Goal: Task Accomplishment & Management: Complete application form

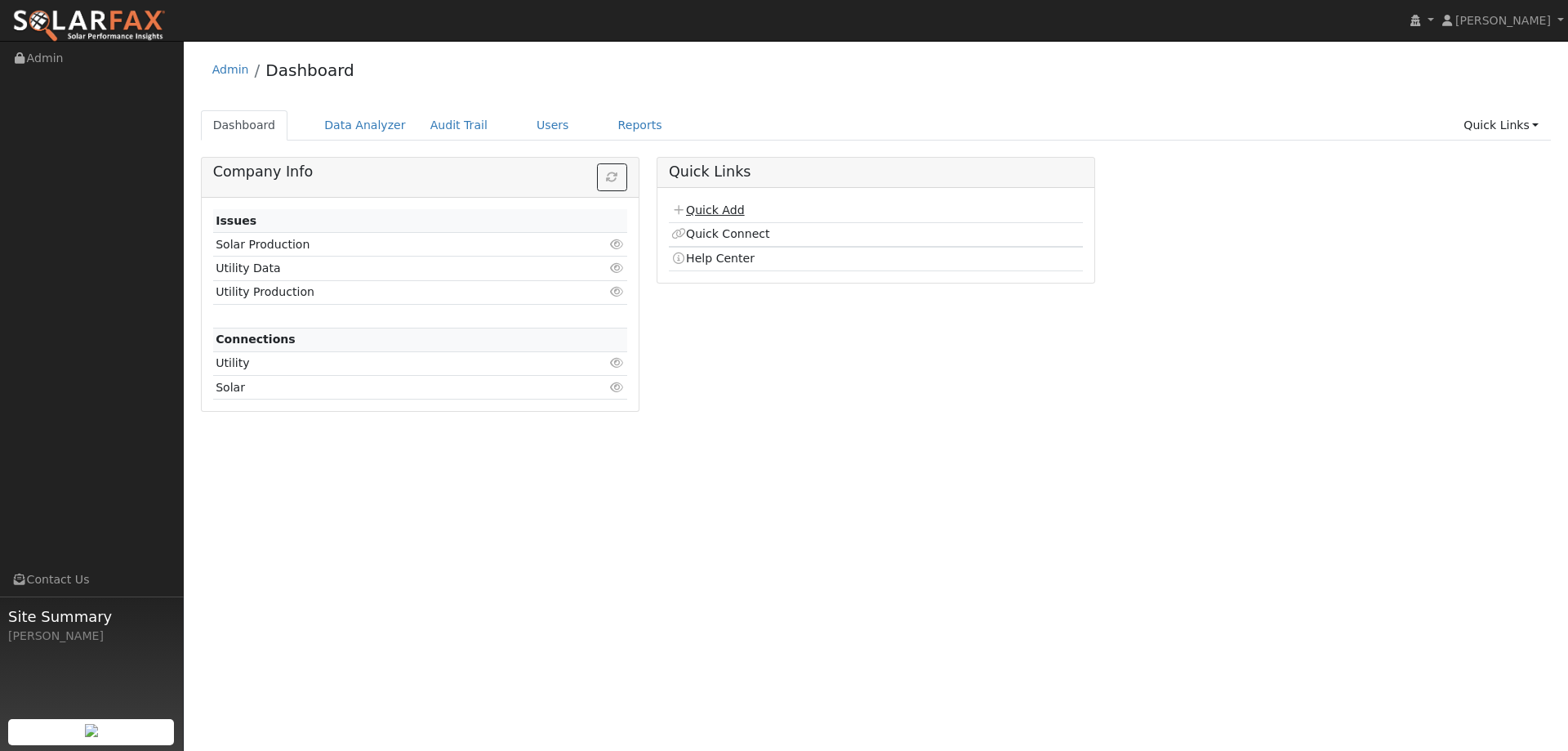
click at [707, 208] on link "Quick Add" at bounding box center [707, 210] width 73 height 13
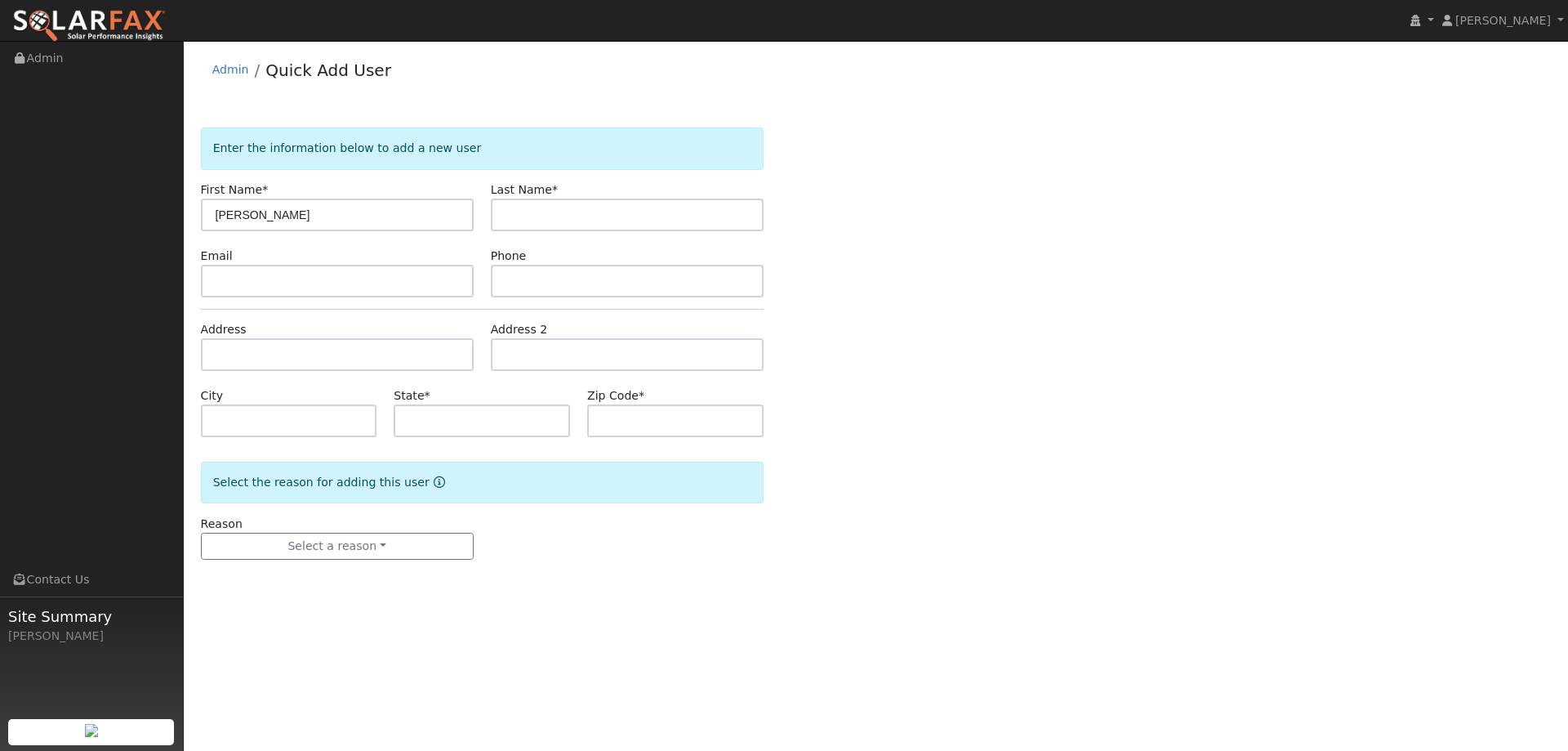
type input "[PERSON_NAME]"
paste input "nuvia_sandoval@hotmail.com"
type input "nuvia_sandoval@hotmail.com"
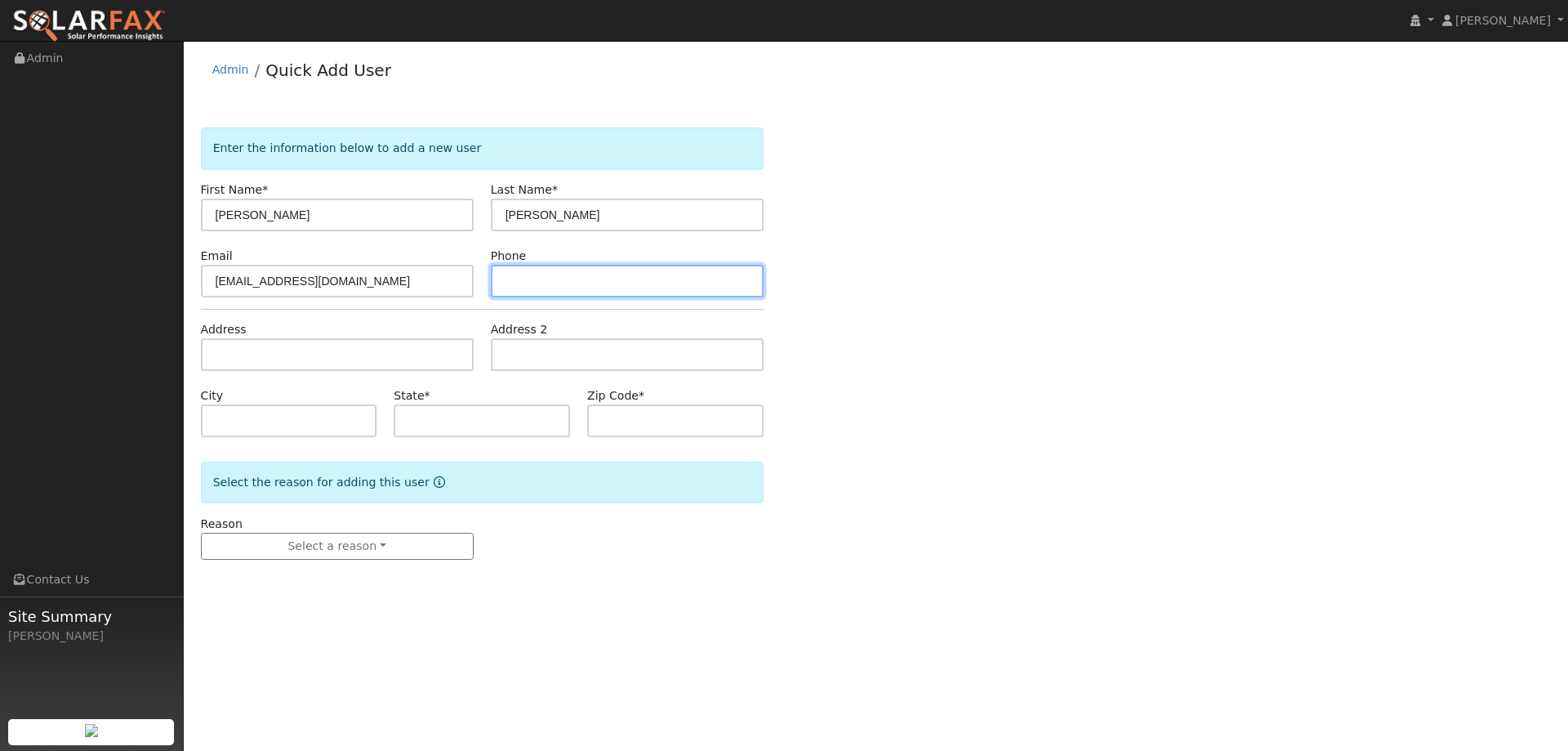
click at [519, 282] on input "text" at bounding box center [627, 281] width 272 height 33
paste input "(916) 213-8964"
type input "(916) 213-8964"
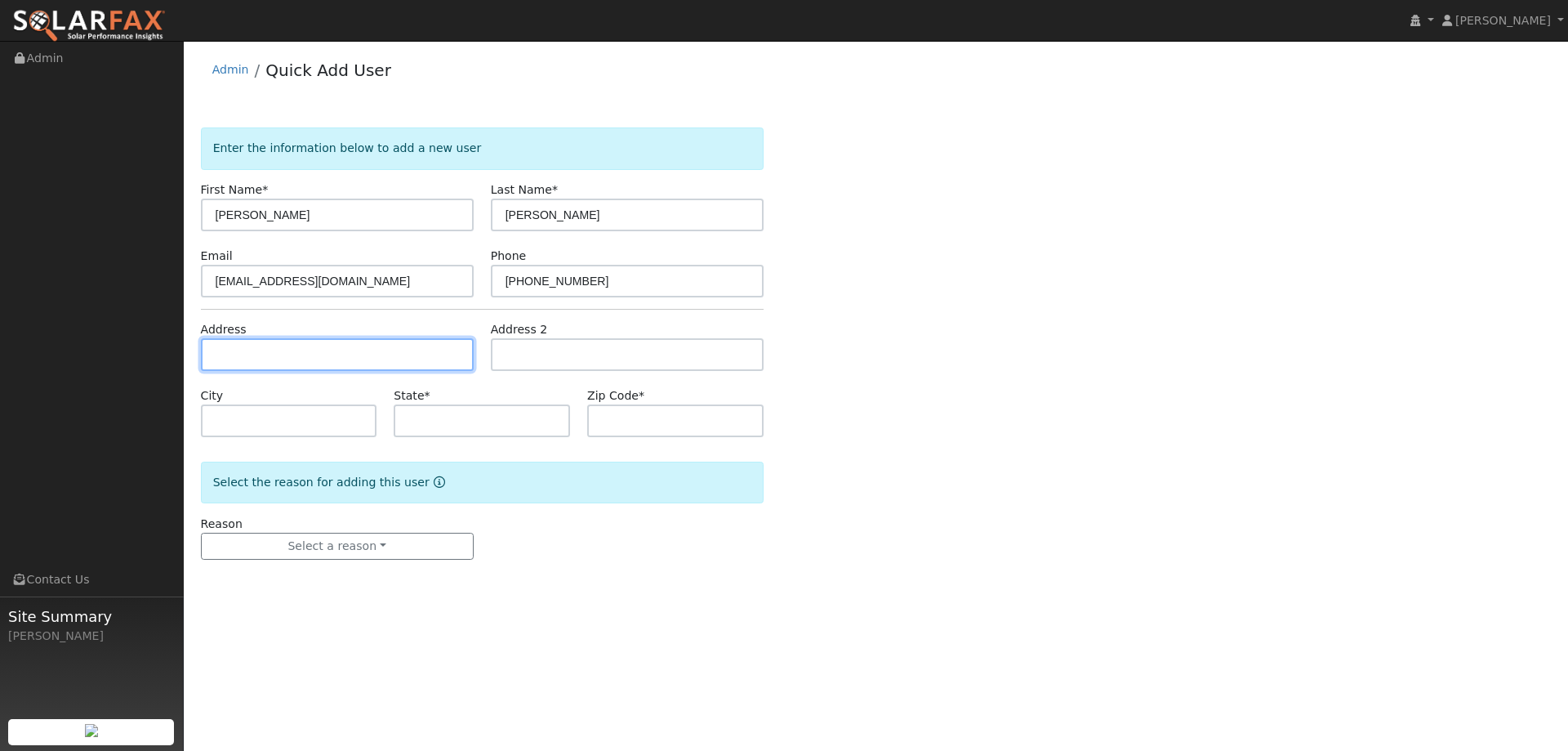
click at [357, 364] on input "text" at bounding box center [337, 354] width 272 height 33
paste input "4840 Hamilton Street"
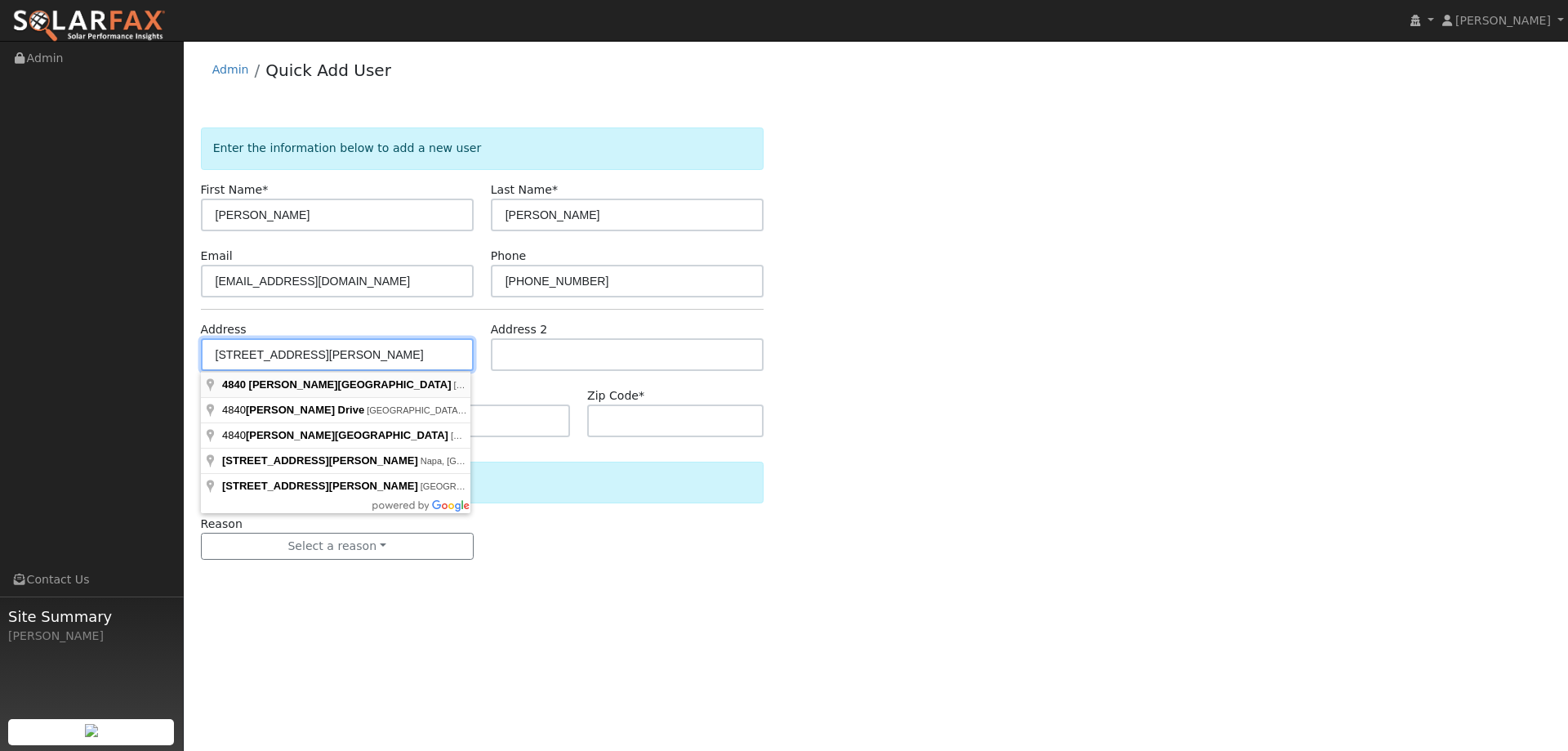
type input "4840 Hamilton Street"
type input "Sacramento"
type input "CA"
type input "95841"
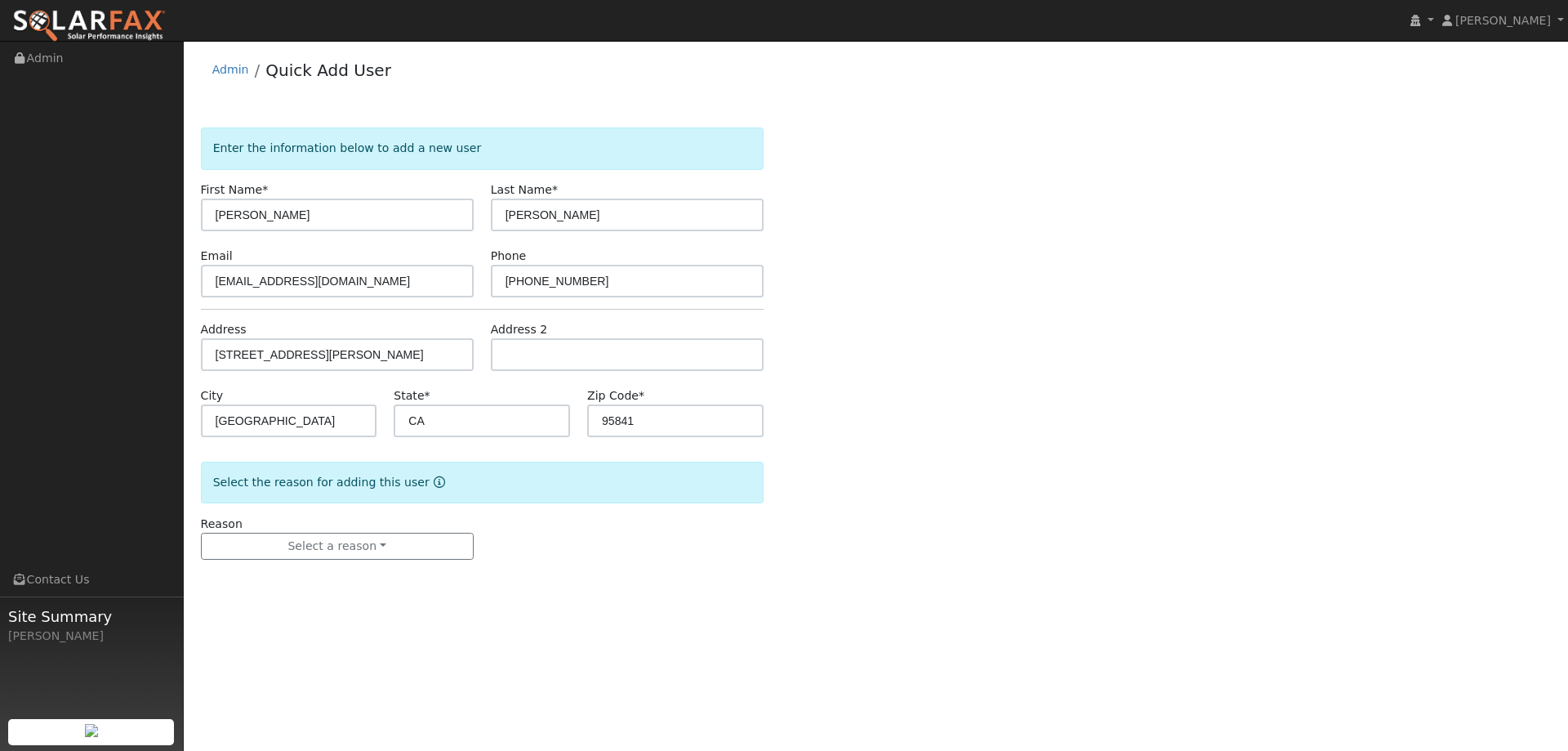
click at [564, 510] on form "Enter the information below to add a new user First Name * Nuvia Last Name * Sa…" at bounding box center [482, 359] width 563 height 465
click at [463, 554] on button "Select a reason" at bounding box center [337, 547] width 272 height 28
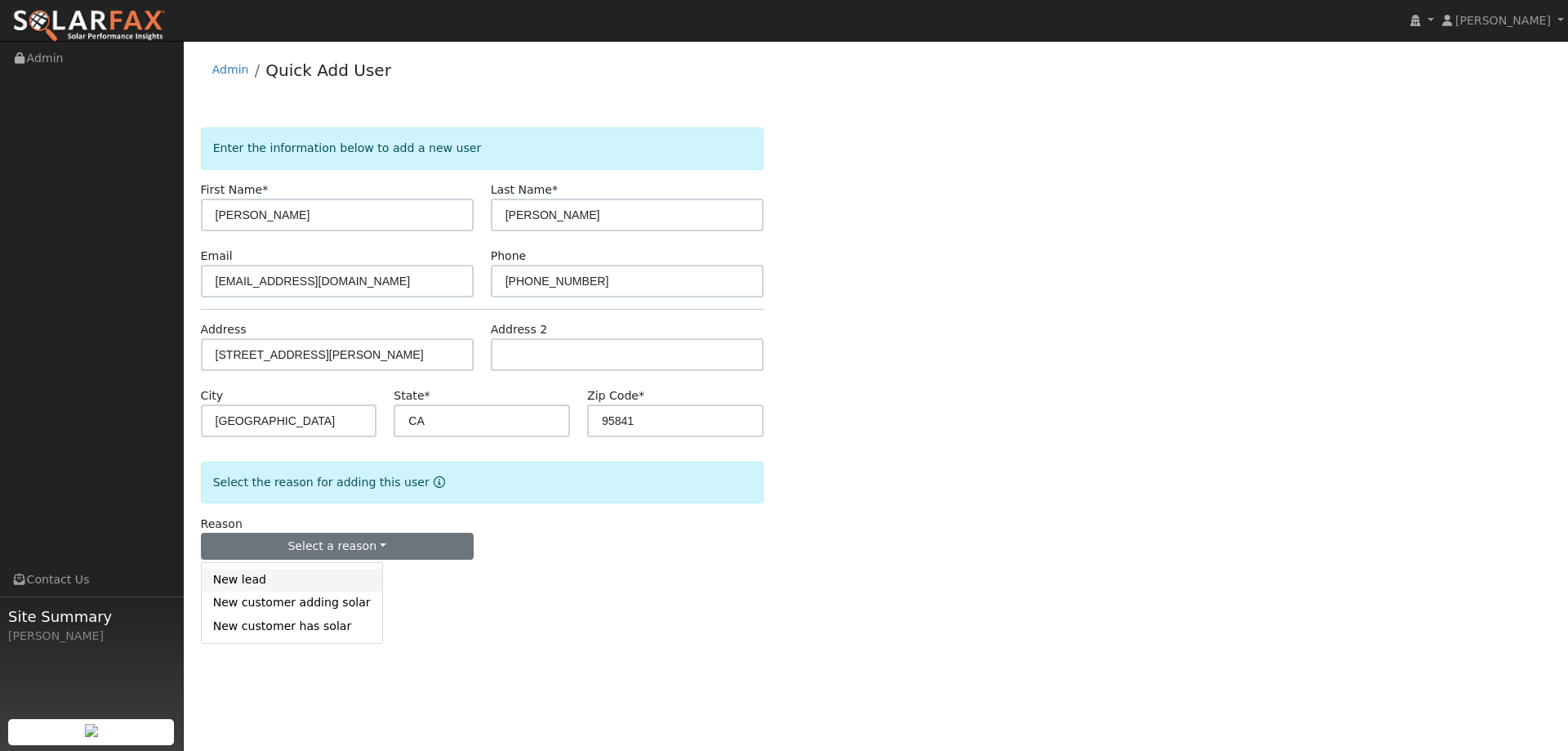
click at [321, 586] on link "New lead" at bounding box center [292, 580] width 181 height 23
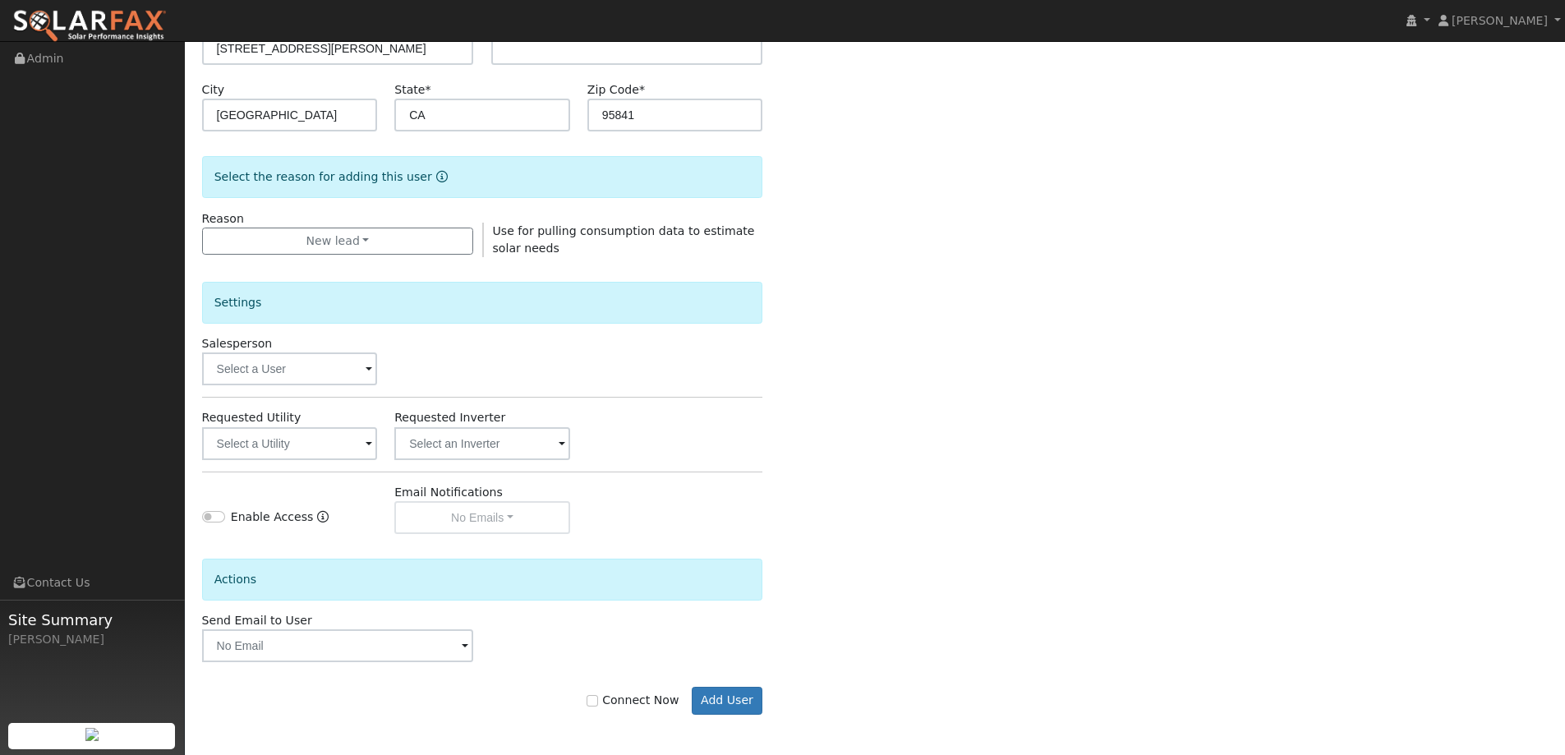
scroll to position [309, 0]
click at [726, 696] on button "Add User" at bounding box center [727, 700] width 71 height 28
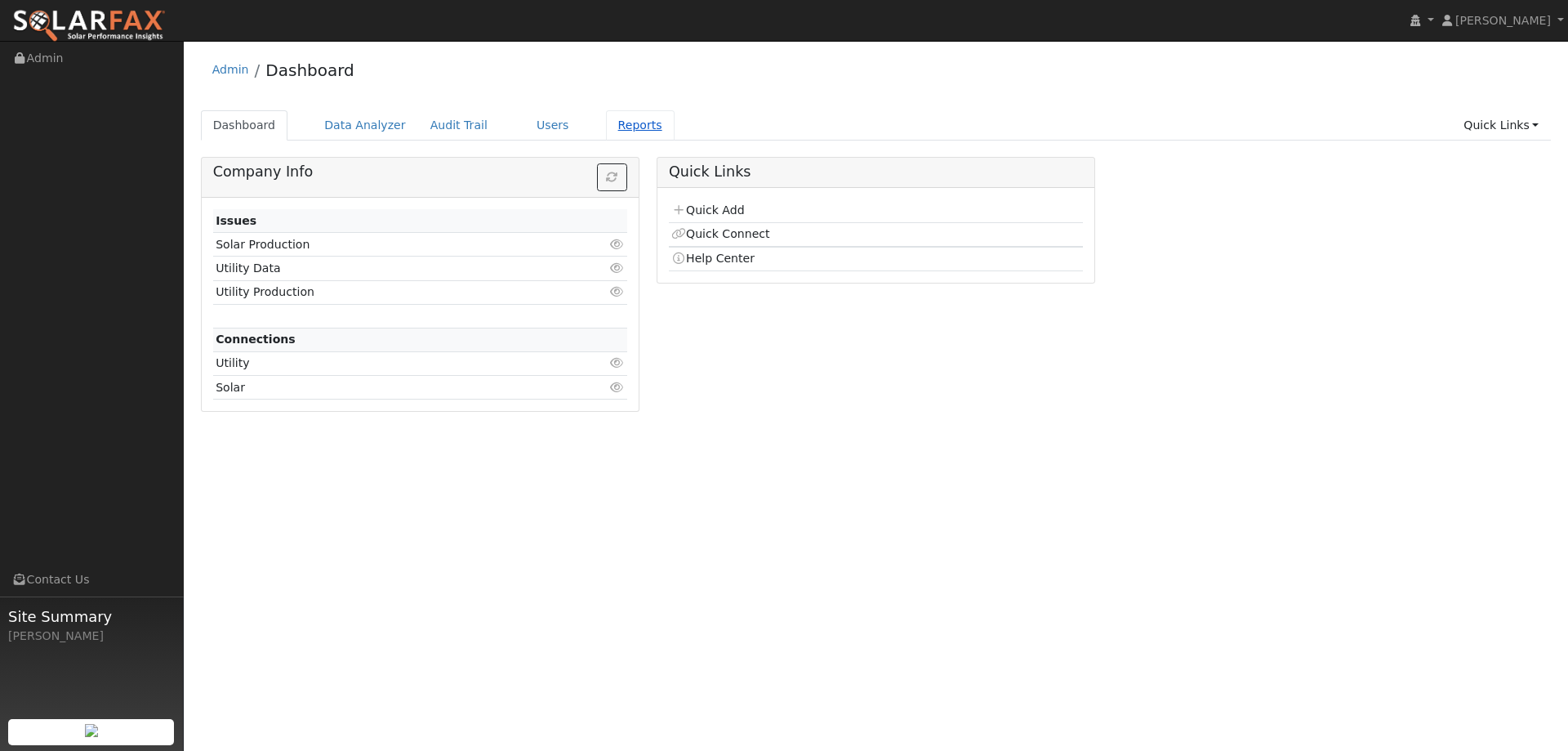
click at [623, 126] on link "Reports" at bounding box center [639, 125] width 69 height 30
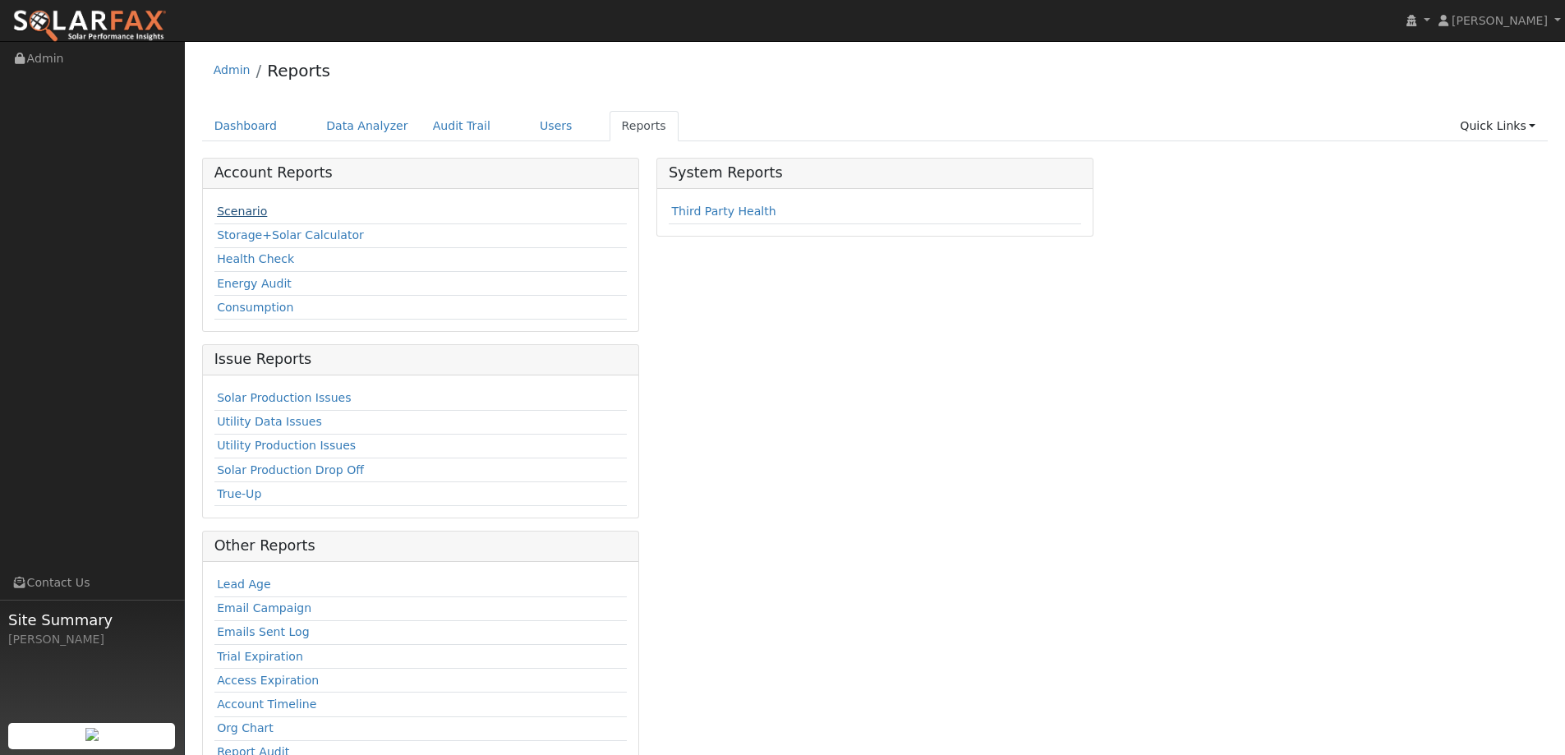
click at [241, 208] on link "Scenario" at bounding box center [242, 211] width 50 height 13
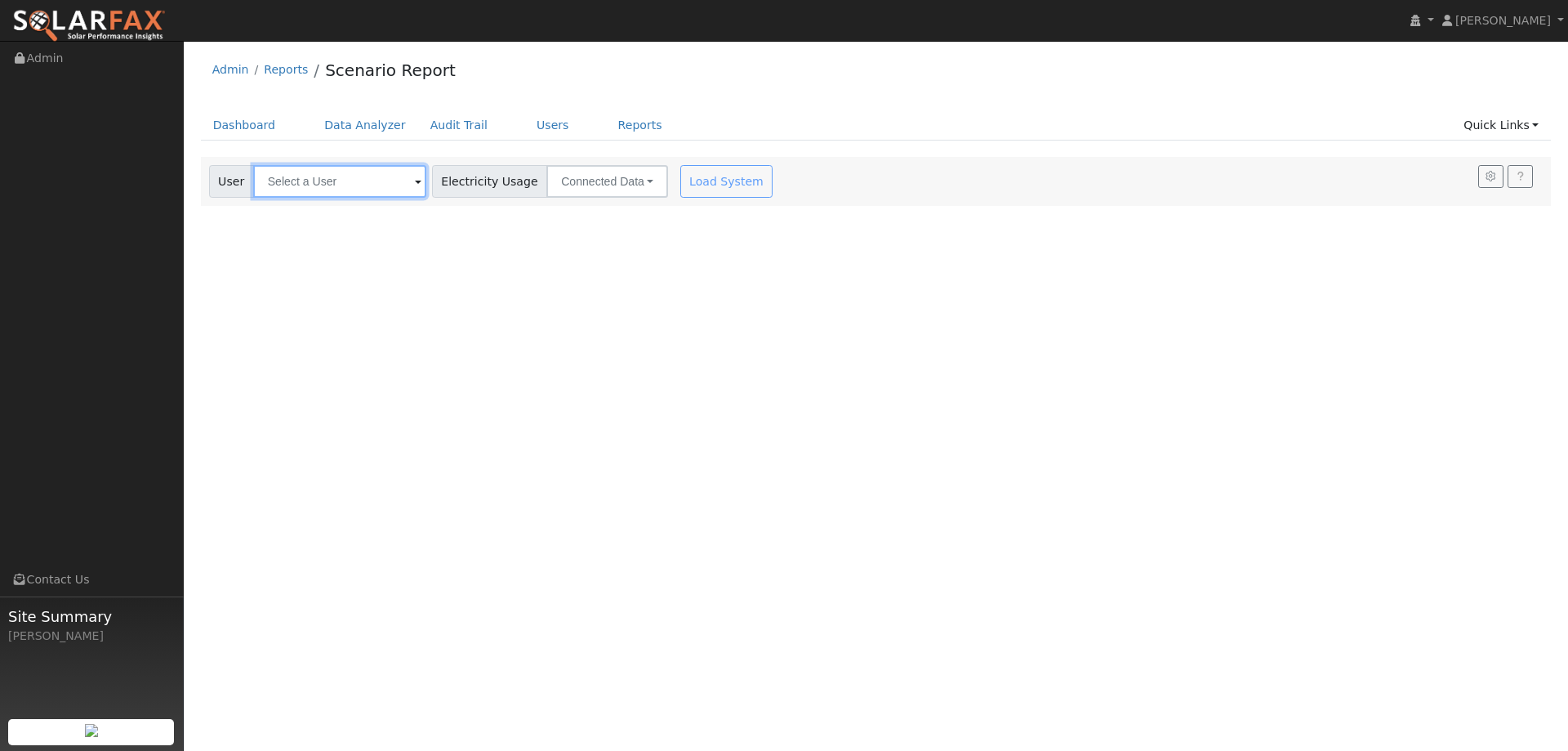
click at [336, 185] on input "text" at bounding box center [340, 181] width 173 height 33
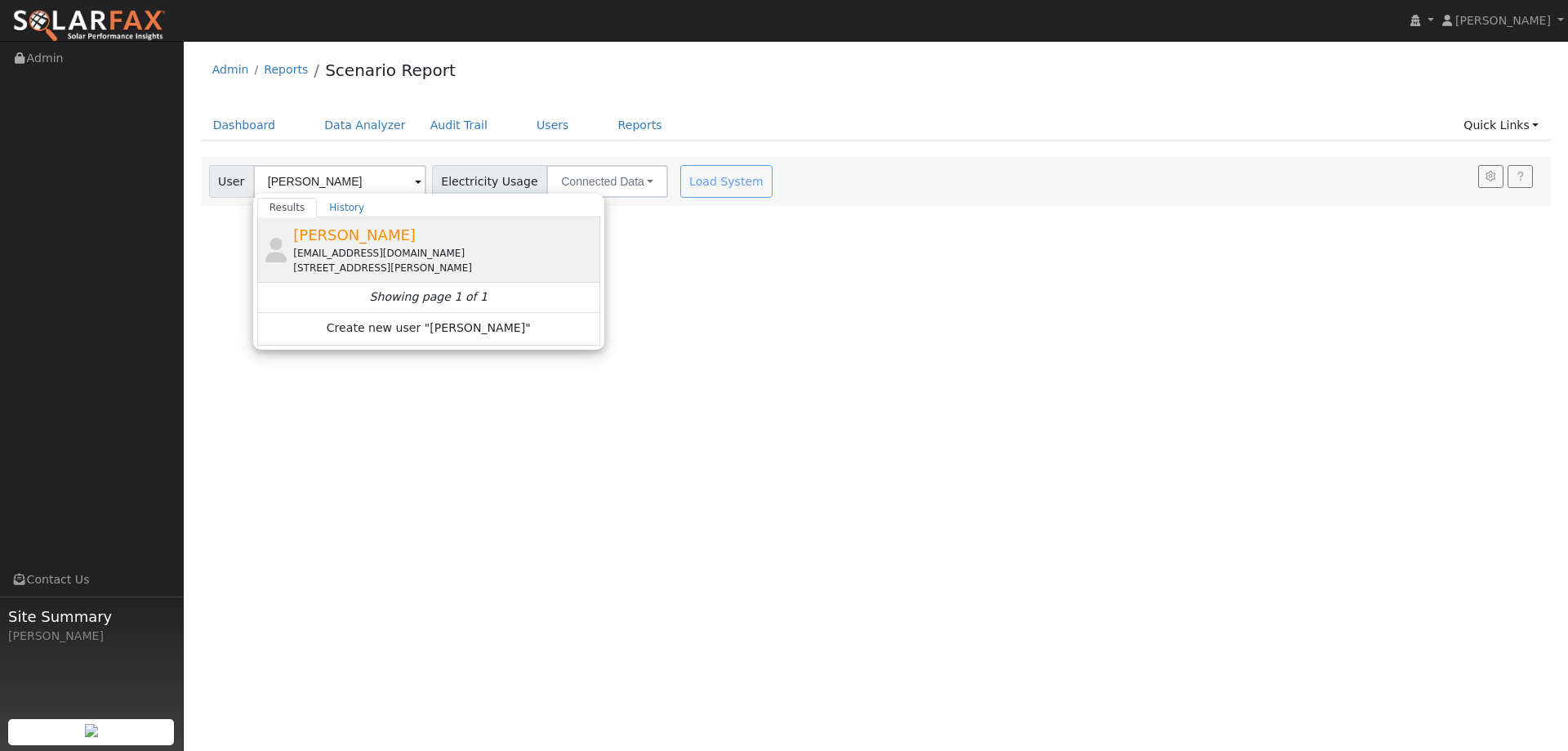
click at [423, 254] on div "nuvia_sandoval@hotmail.com" at bounding box center [444, 253] width 303 height 15
type input "Nuvia Sandoval"
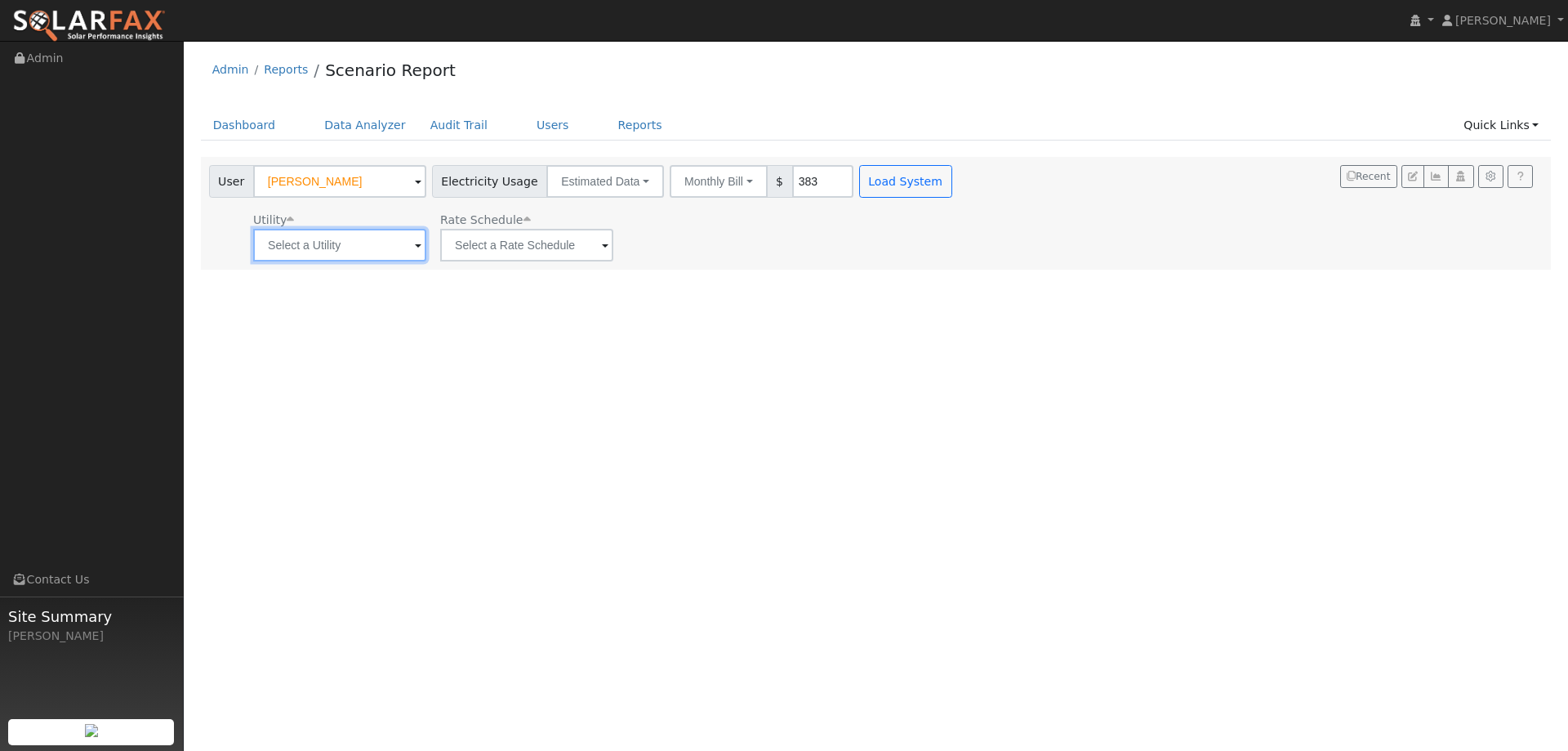
click at [388, 251] on input "text" at bounding box center [340, 245] width 173 height 33
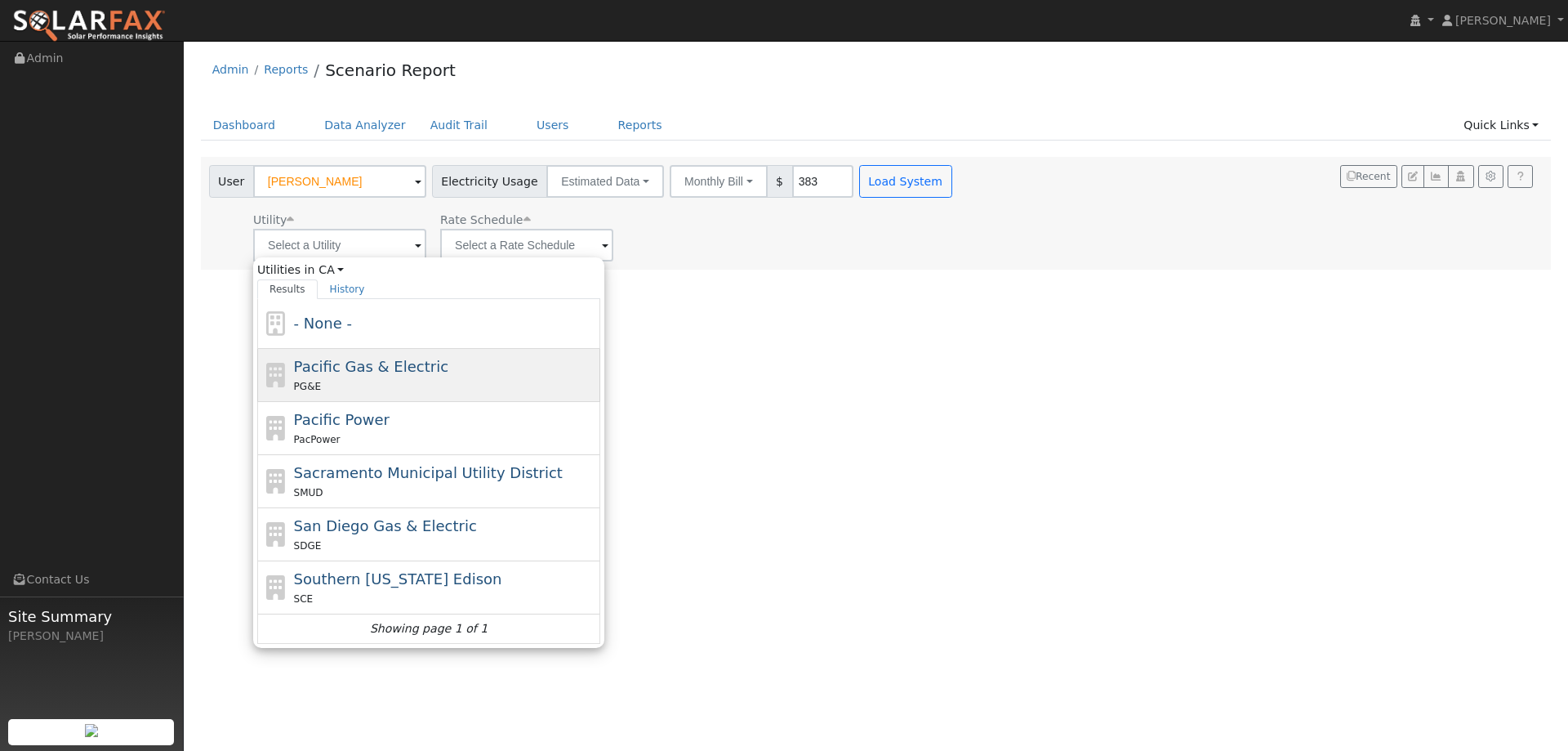
click at [365, 377] on div "PG&E" at bounding box center [445, 385] width 303 height 17
type input "Pacific Gas & Electric"
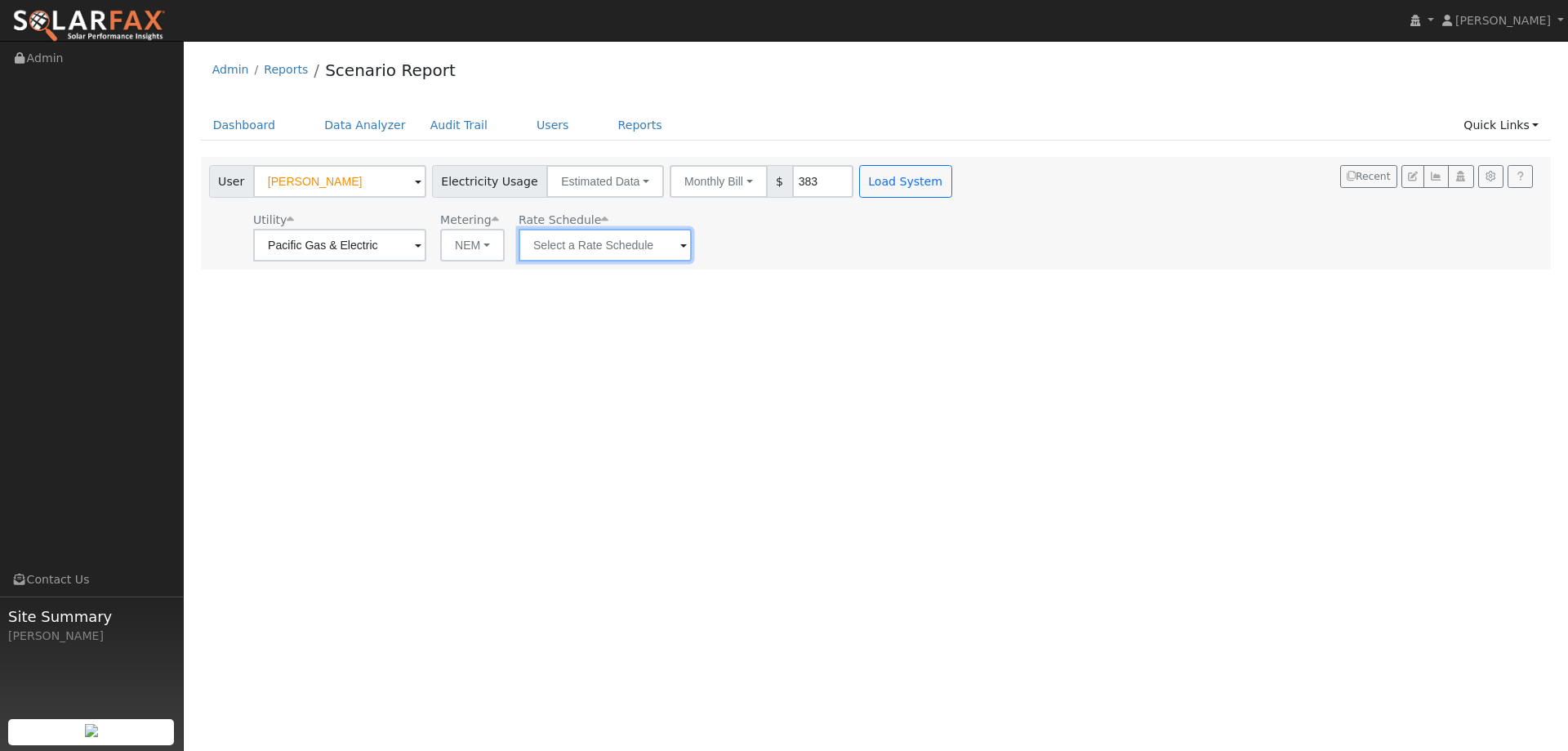
click at [556, 245] on input "text" at bounding box center [606, 245] width 173 height 33
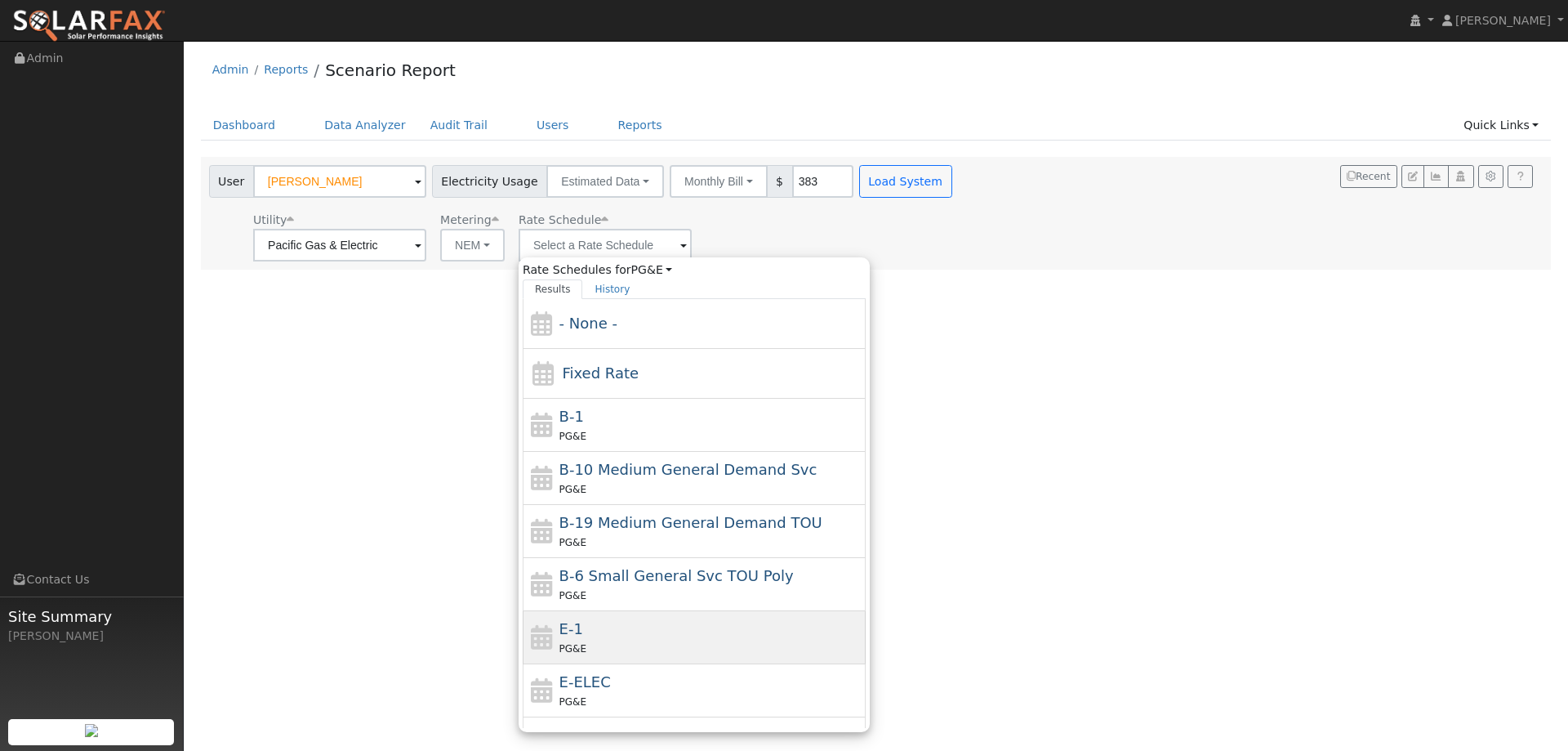
click at [591, 637] on div "E-1 PG&E" at bounding box center [711, 637] width 303 height 39
type input "E-1"
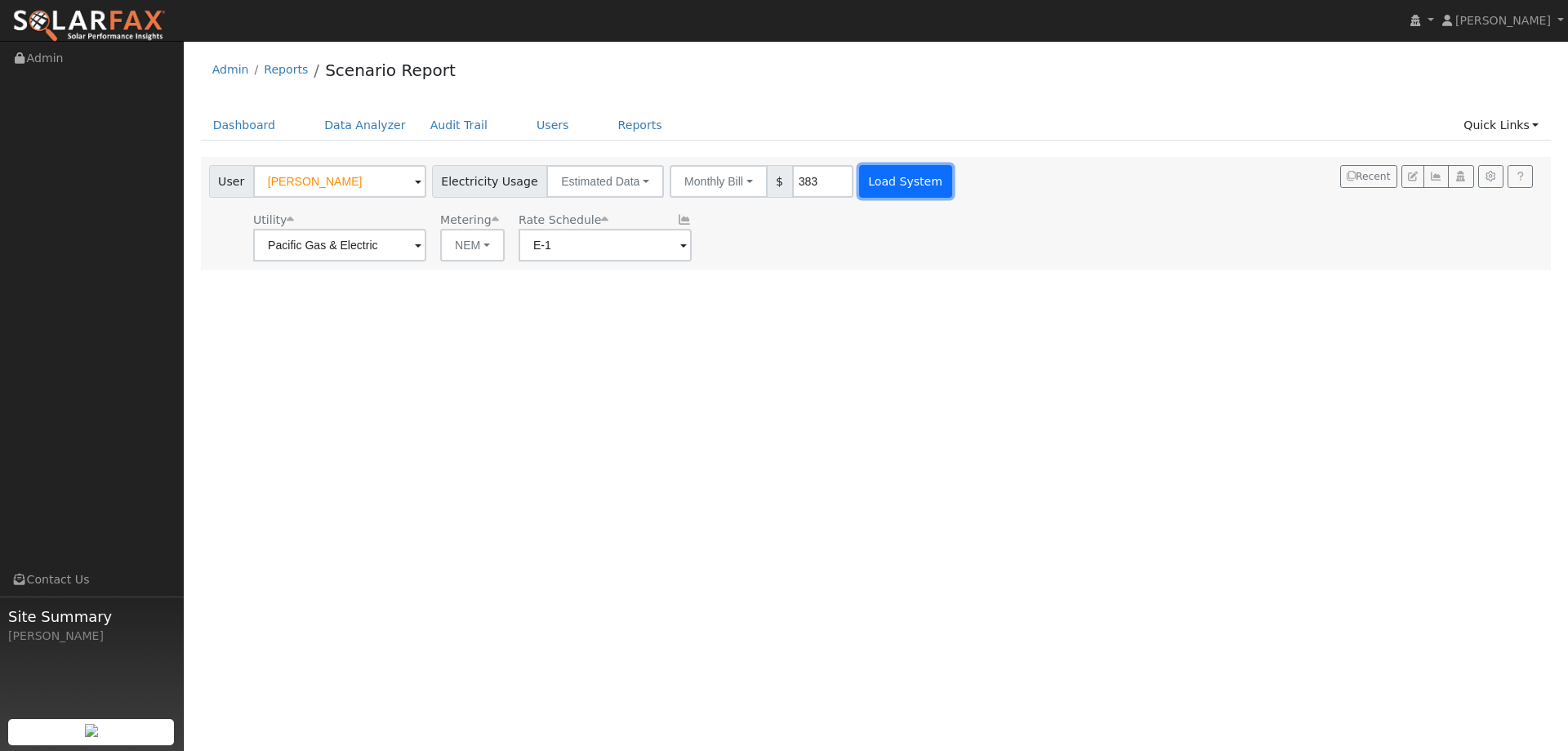
click at [885, 179] on button "Load System" at bounding box center [906, 181] width 93 height 33
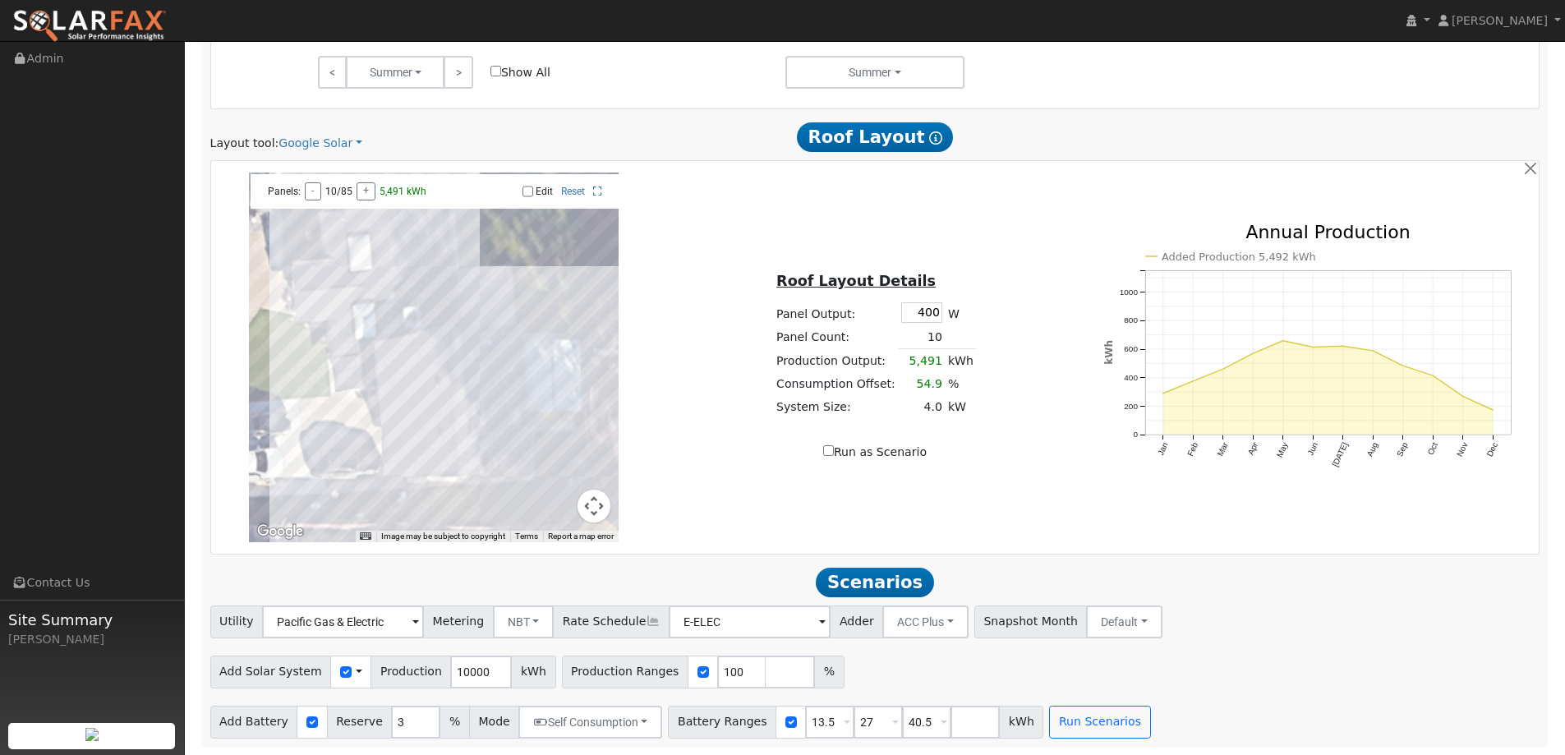
scroll to position [851, 0]
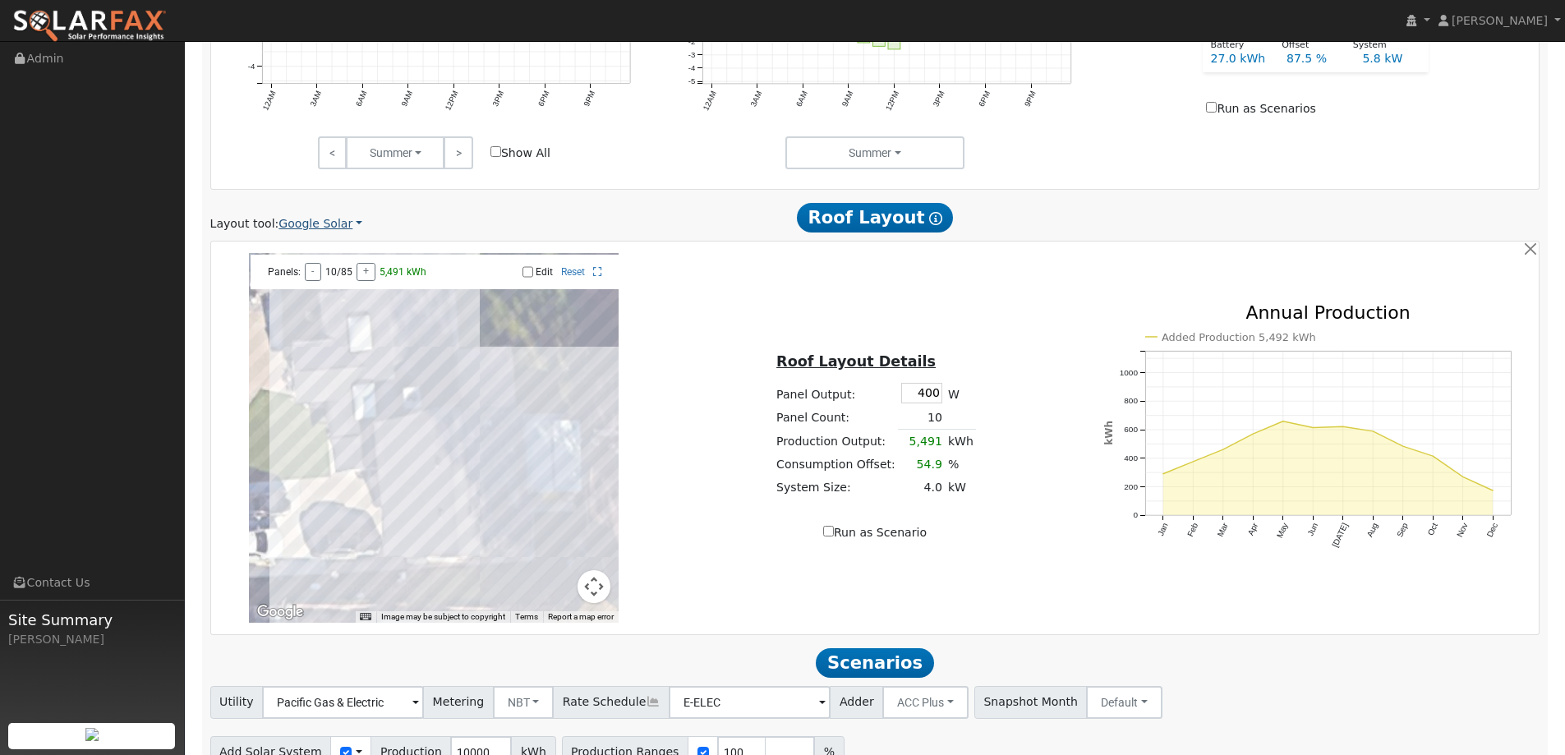
click at [325, 217] on link "Google Solar" at bounding box center [320, 223] width 84 height 17
click at [329, 298] on link "Aurora" at bounding box center [331, 298] width 114 height 23
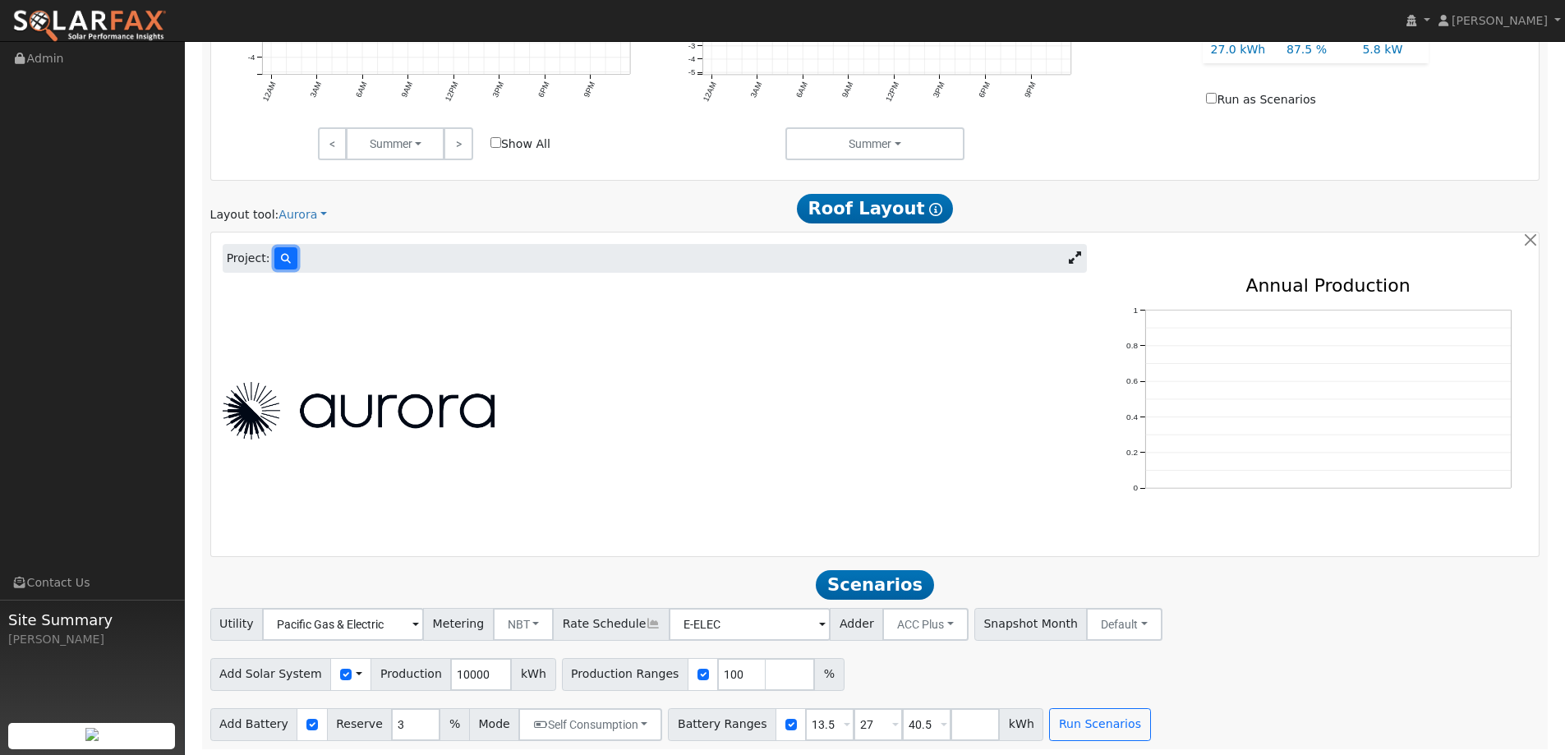
click at [281, 263] on icon at bounding box center [286, 259] width 10 height 10
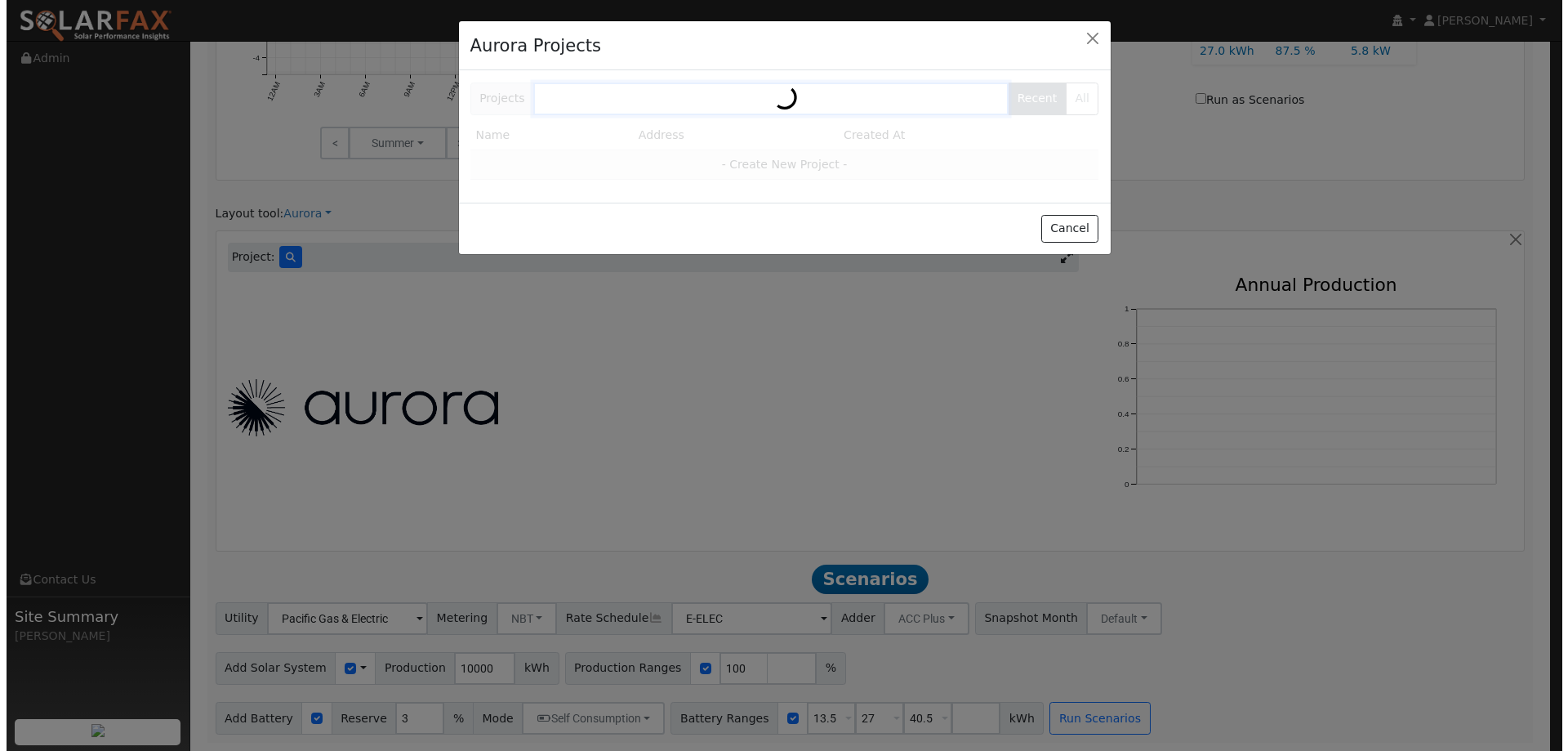
scroll to position [857, 0]
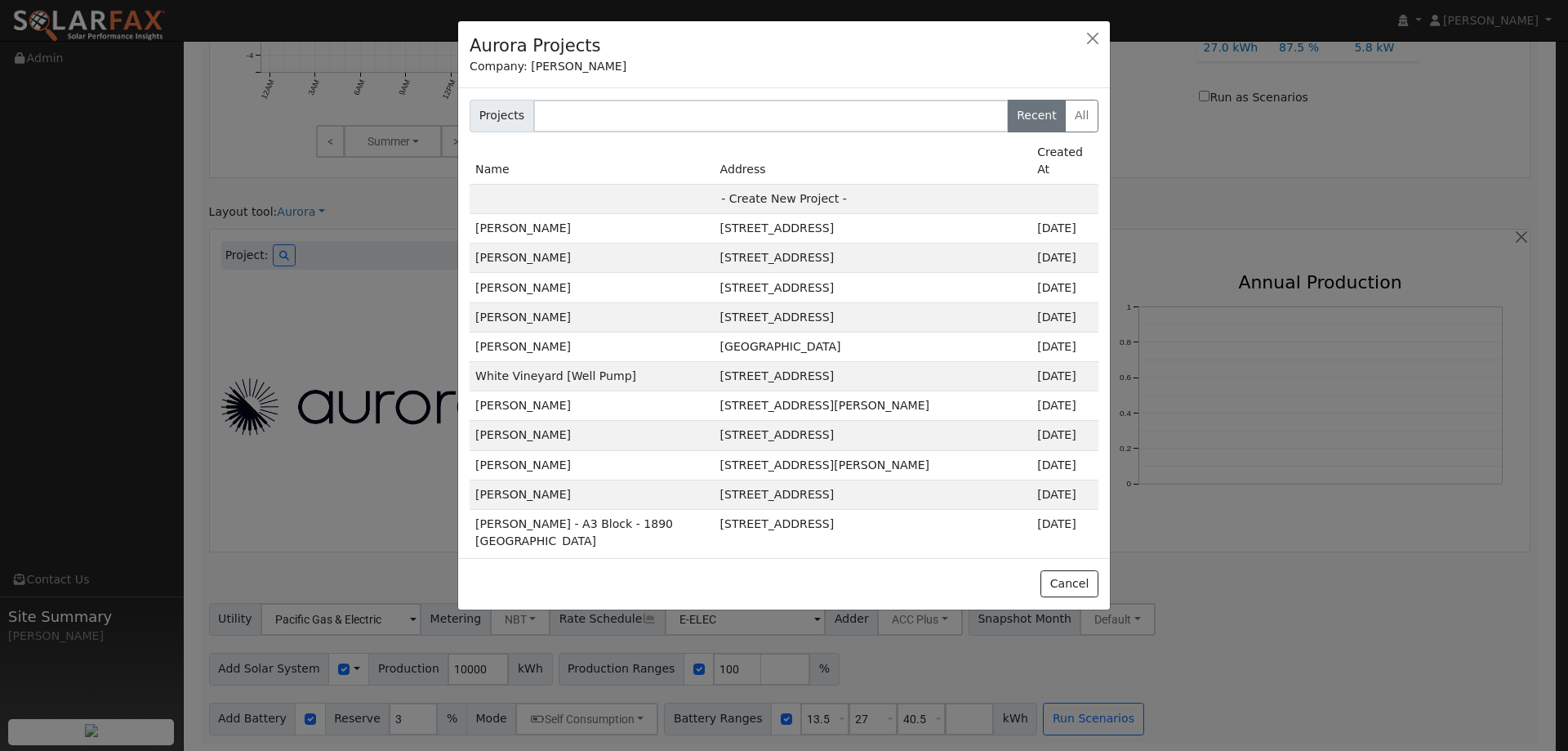
click at [794, 184] on td "- Create New Project -" at bounding box center [784, 199] width 628 height 30
type input "Nuvia Sandoval"
type input "4840 Hamilton Street"
type input "Sacramento"
type input "CA"
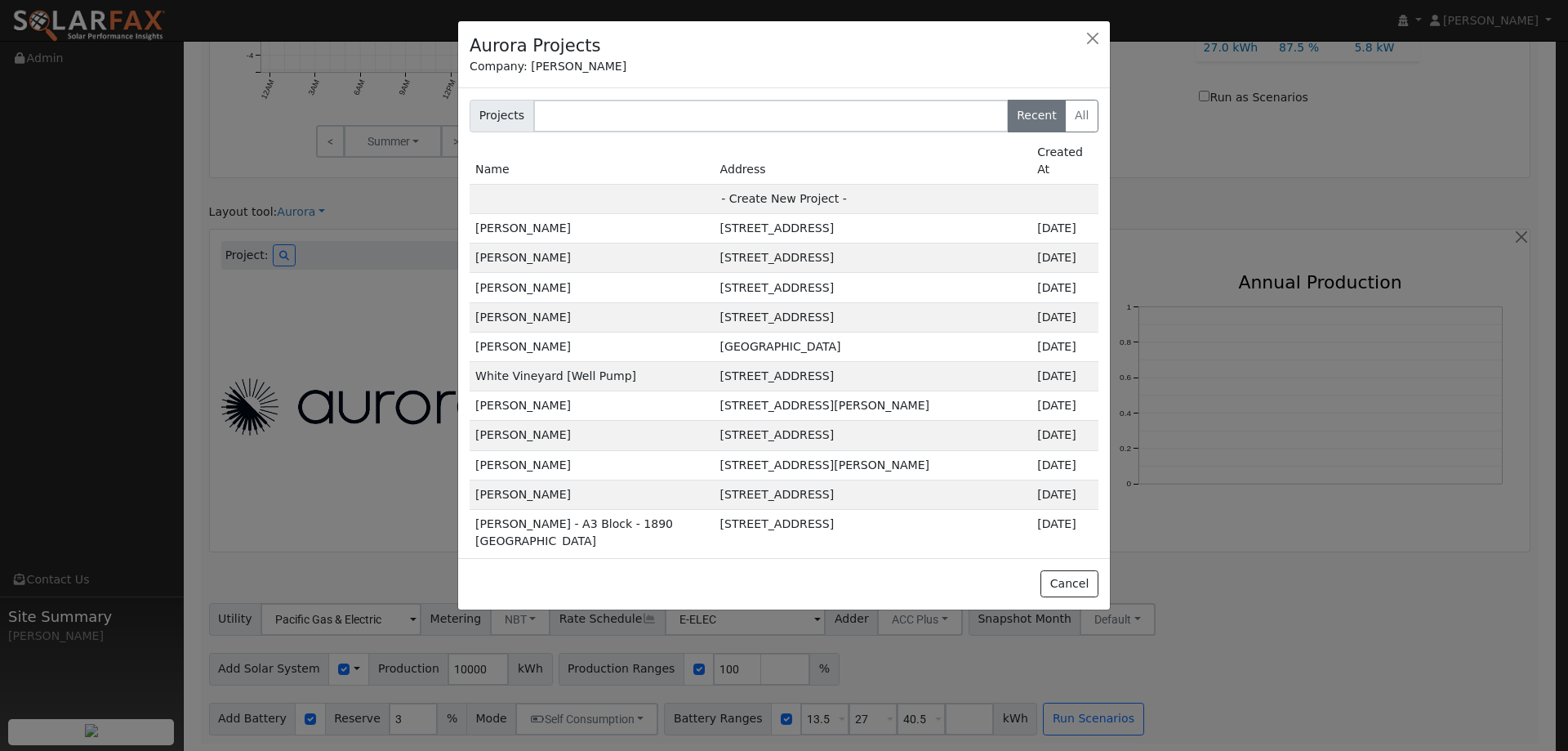
type input "95841"
type input "Design"
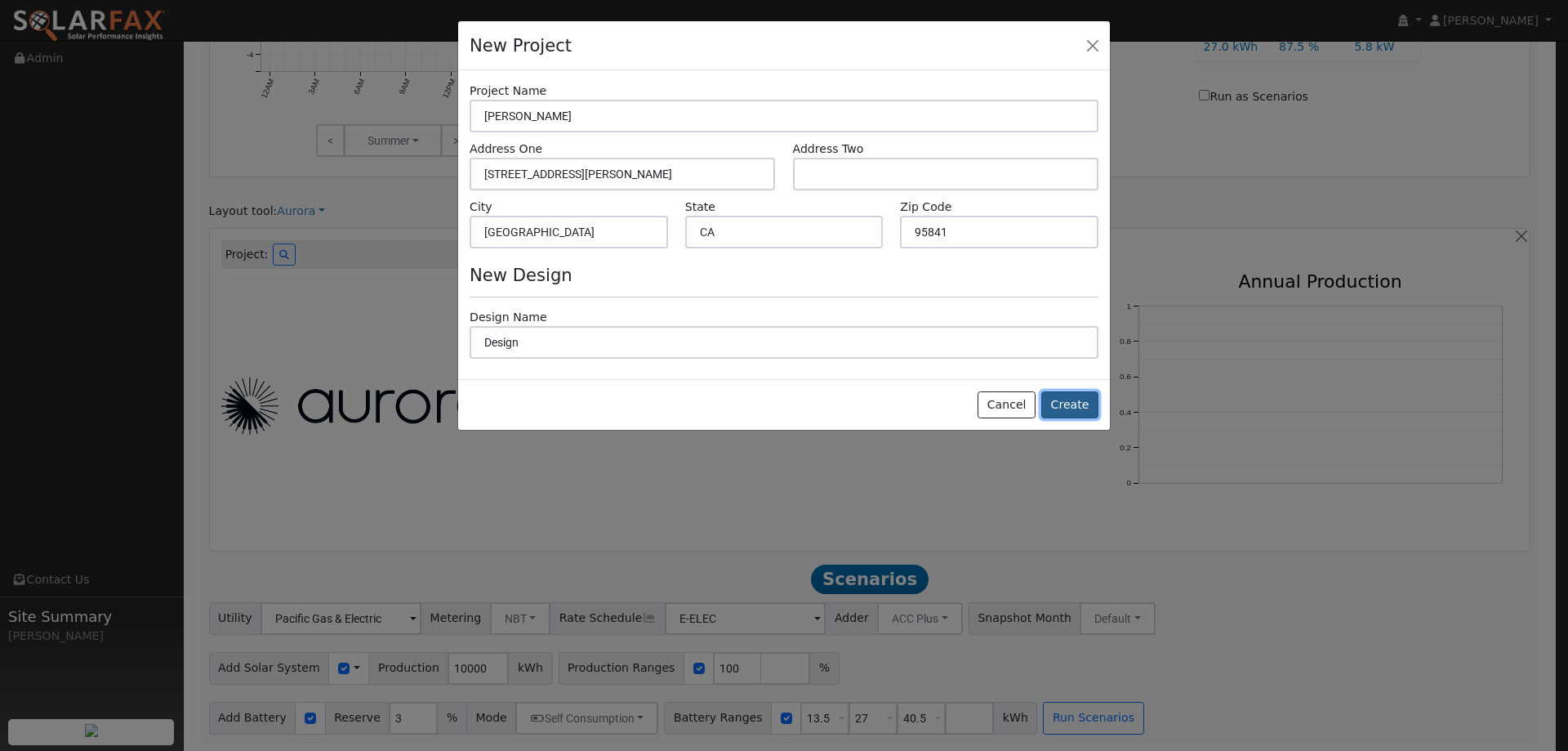
click at [1070, 398] on button "Create" at bounding box center [1069, 405] width 57 height 28
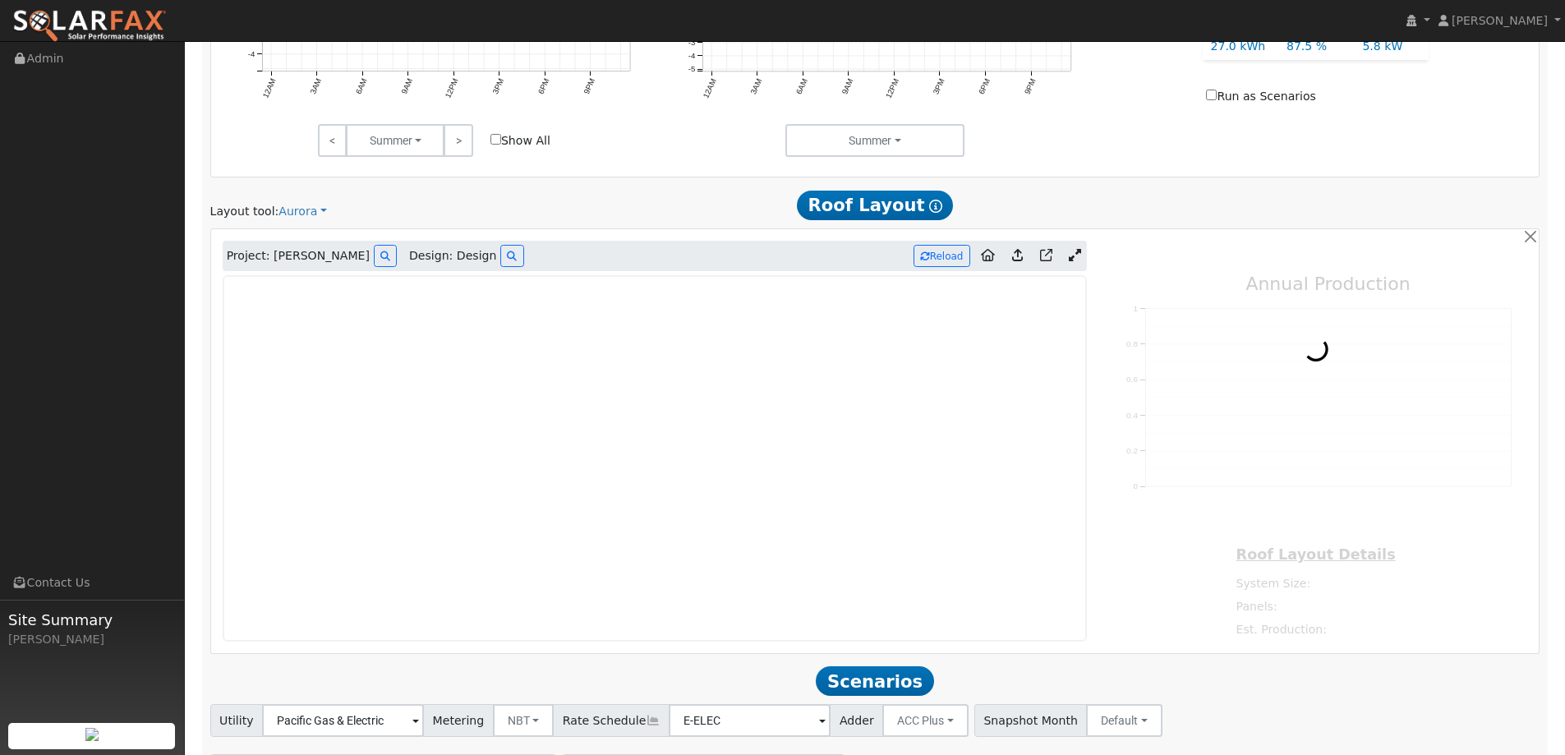
type input "0"
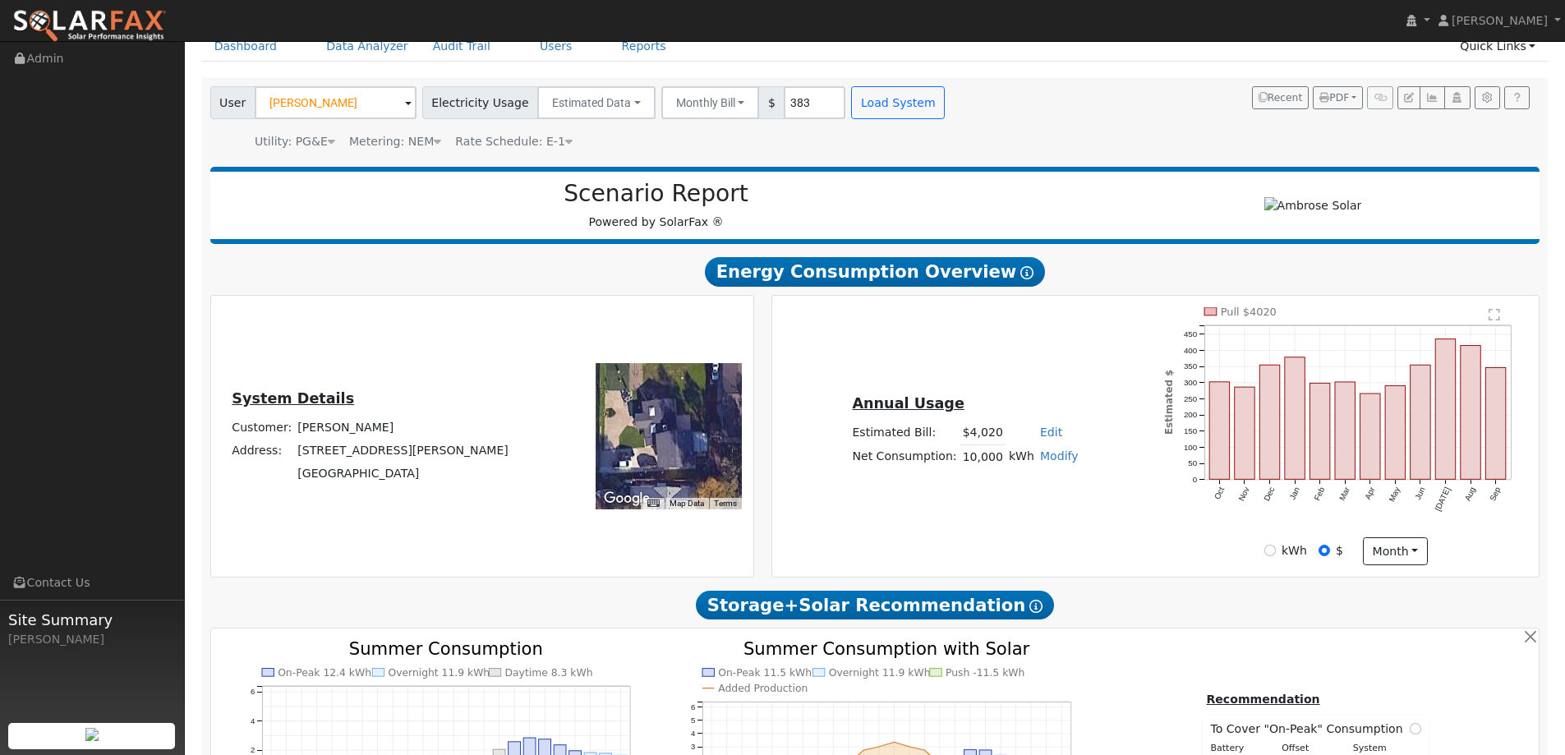
scroll to position [0, 0]
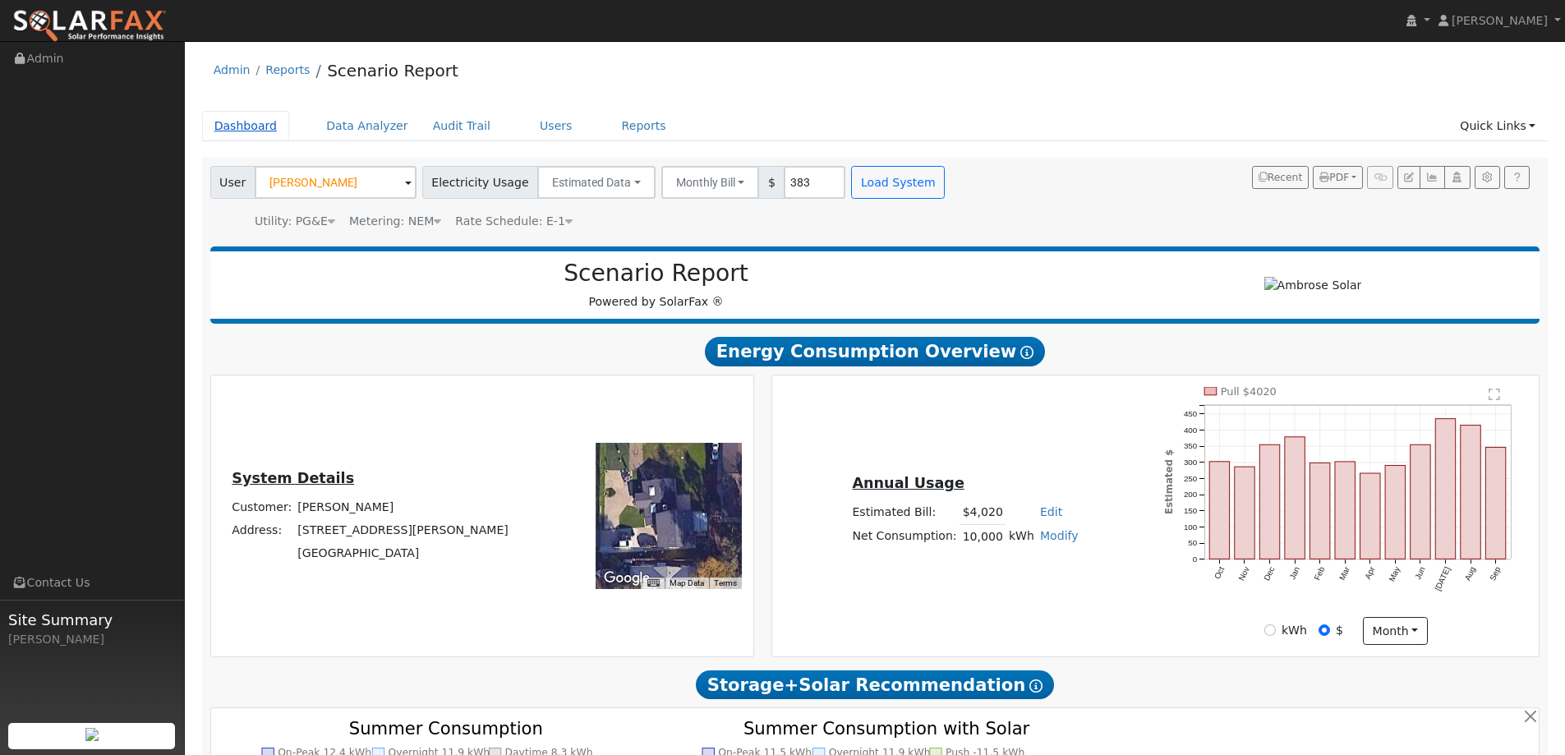
click at [245, 138] on link "Dashboard" at bounding box center [246, 126] width 88 height 30
